Goal: Navigation & Orientation: Find specific page/section

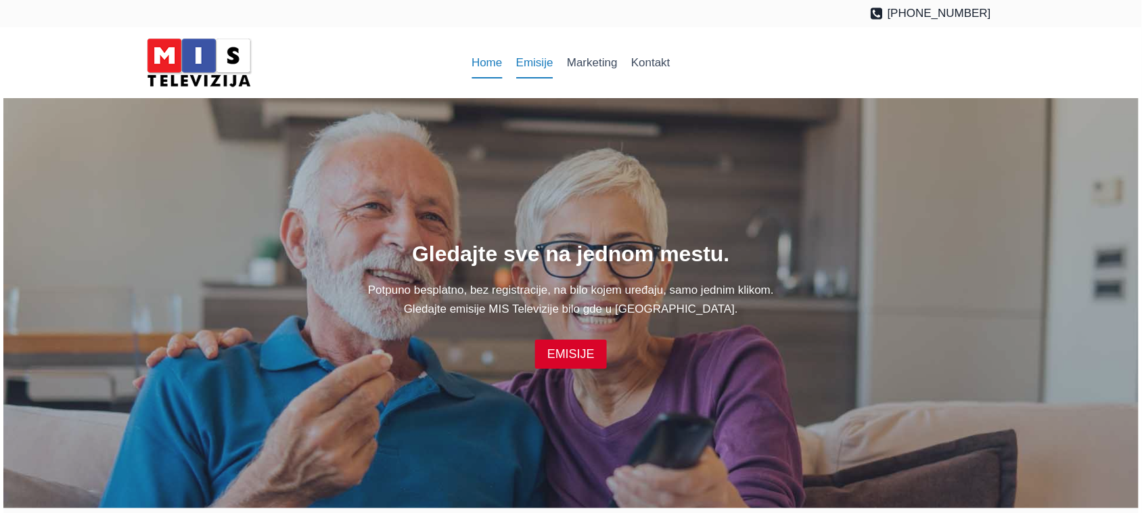
click at [541, 70] on link "Emisije" at bounding box center [534, 63] width 51 height 32
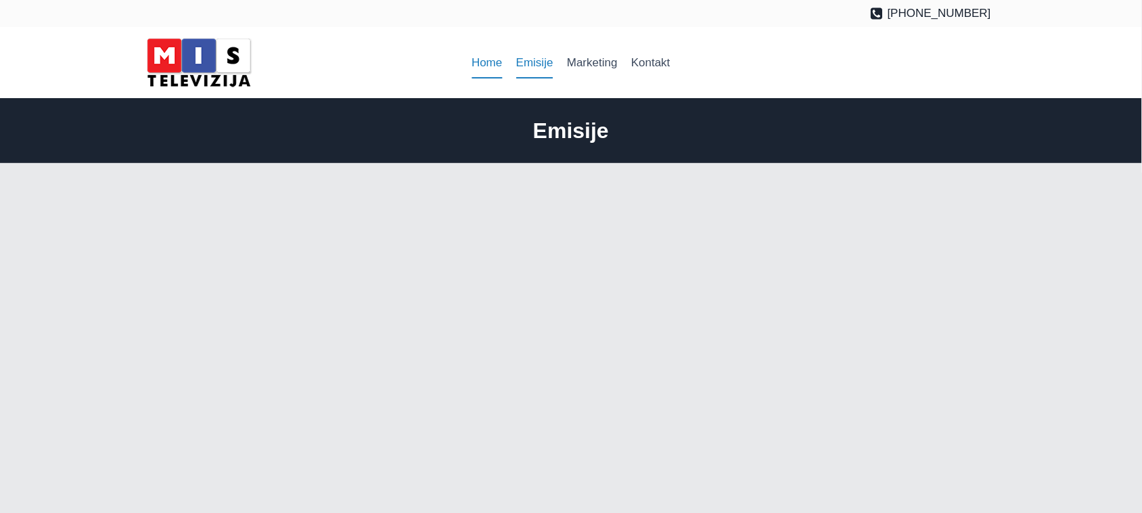
click at [482, 53] on link "Home" at bounding box center [487, 63] width 45 height 32
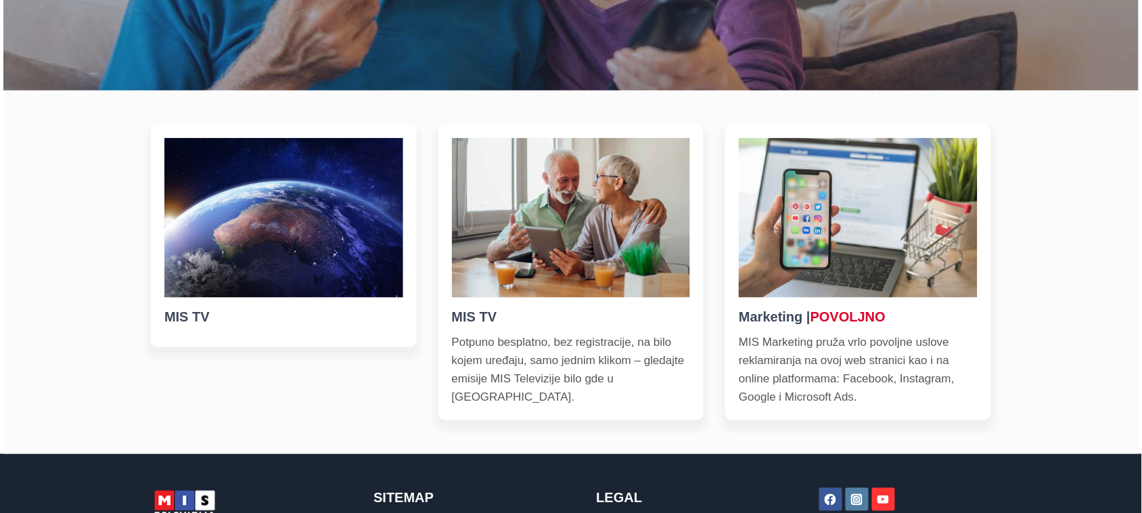
scroll to position [507, 0]
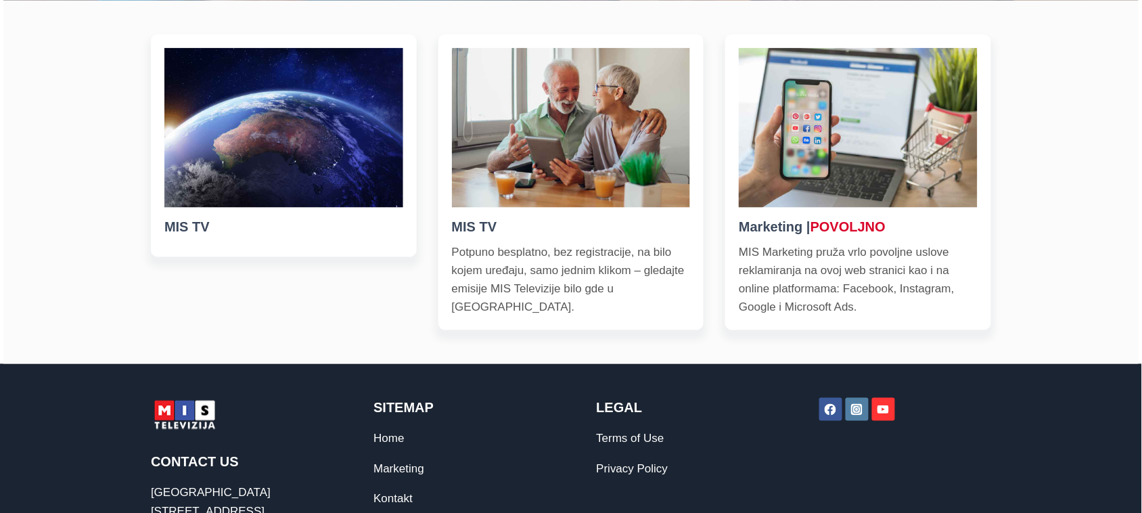
click at [478, 224] on h5 "MIS TV" at bounding box center [571, 227] width 239 height 20
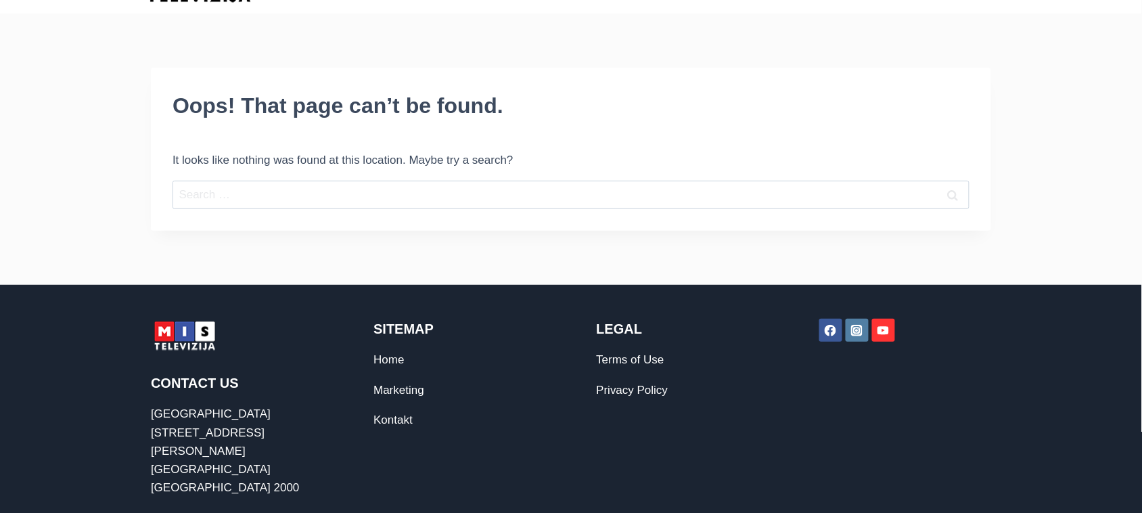
scroll to position [169, 0]
